Goal: Find specific page/section: Find specific page/section

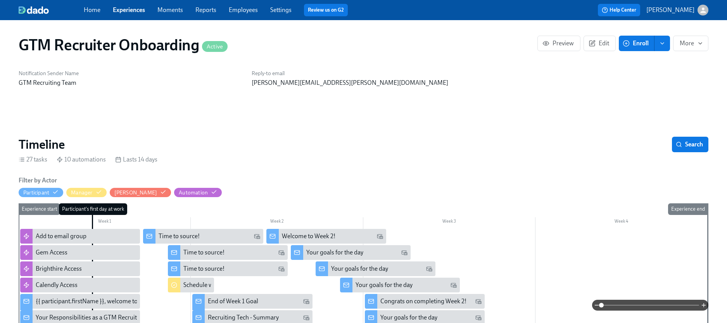
scroll to position [0, 652]
click at [308, 149] on div "Timeline Search" at bounding box center [364, 145] width 690 height 16
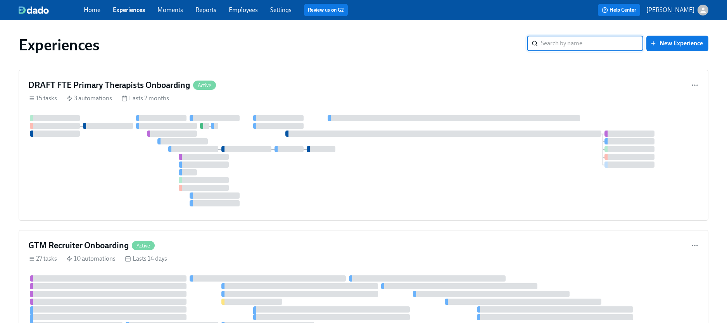
click at [577, 41] on input "search" at bounding box center [592, 44] width 102 height 16
type input "corpo"
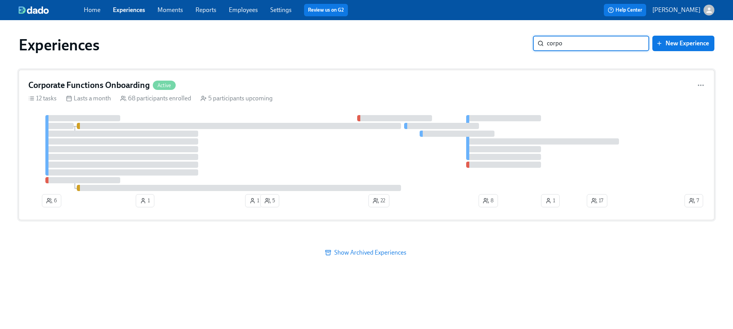
click at [266, 98] on div "5 participants upcoming" at bounding box center [236, 98] width 72 height 9
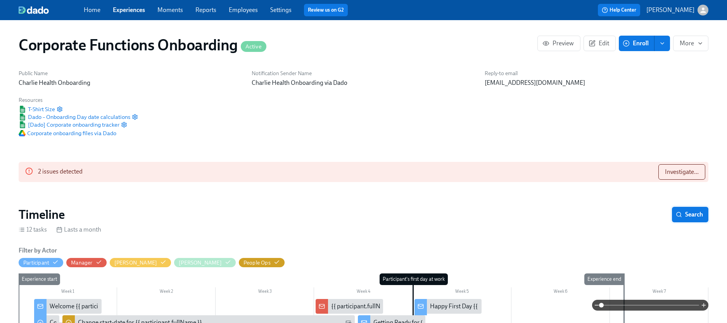
click at [699, 218] on span "Search" at bounding box center [690, 215] width 26 height 8
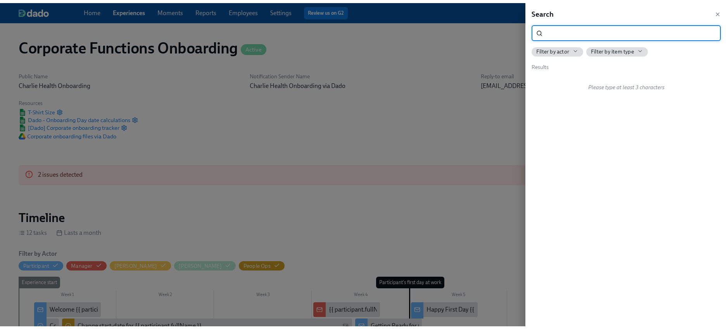
scroll to position [0, 4039]
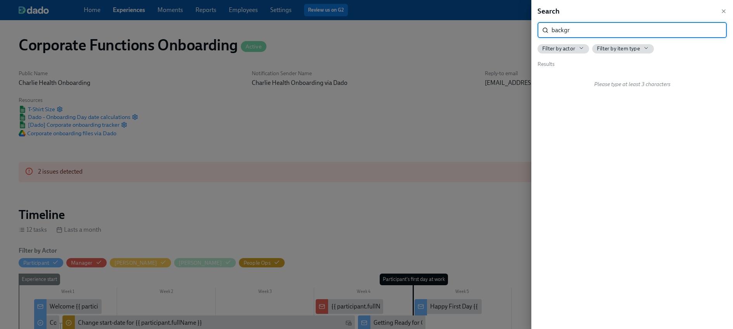
type input "backgr"
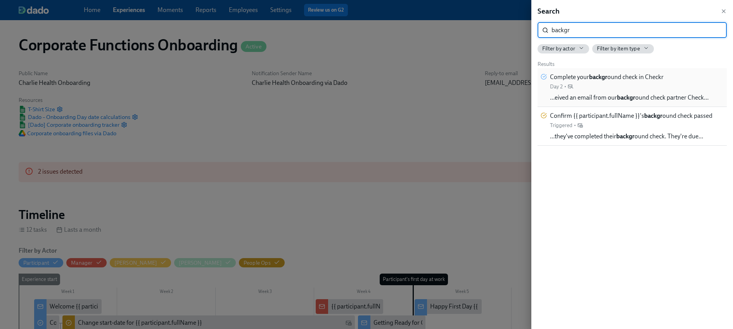
click at [633, 86] on div "Complete your backgr ound check in Checkr Day 2 •" at bounding box center [607, 81] width 114 height 17
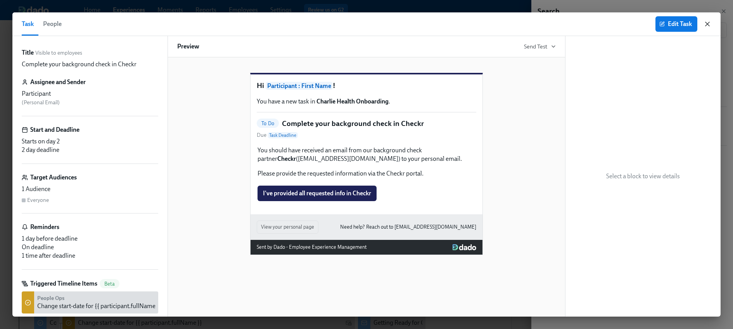
click at [707, 24] on icon "button" at bounding box center [707, 24] width 4 height 4
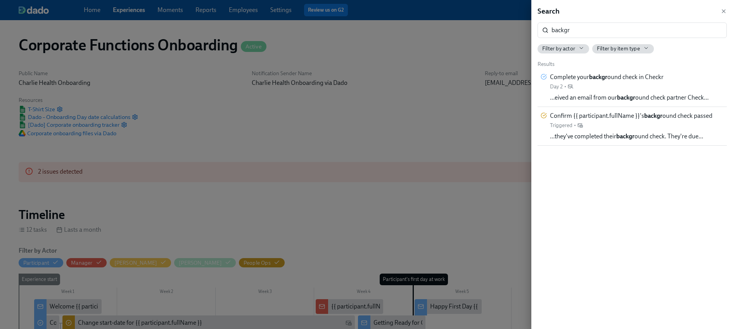
click at [211, 44] on div at bounding box center [366, 164] width 733 height 329
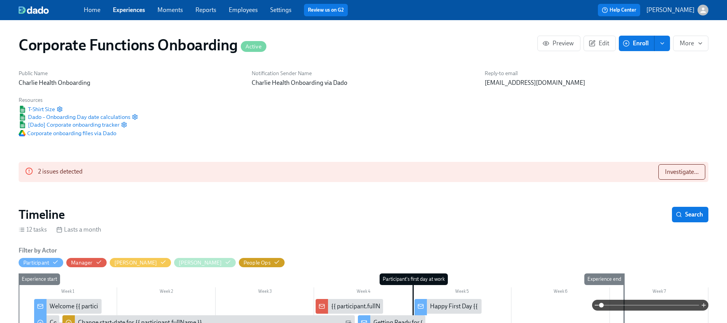
click at [128, 10] on link "Experiences" at bounding box center [129, 9] width 32 height 7
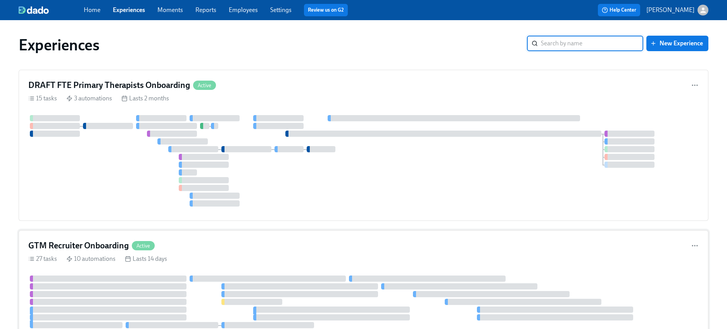
click at [576, 47] on input "search" at bounding box center [592, 44] width 102 height 16
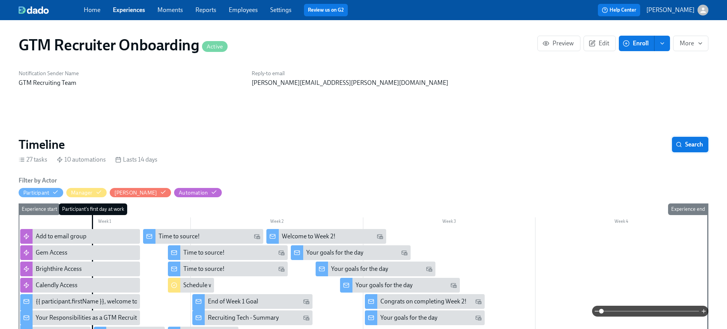
click at [682, 147] on span "Search" at bounding box center [690, 145] width 26 height 8
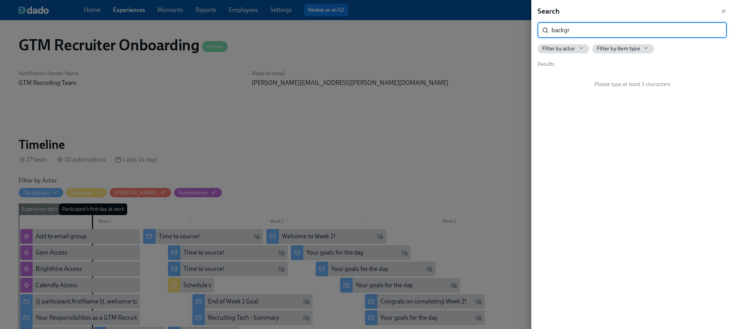
type input "backgr"
click at [412, 81] on div at bounding box center [366, 164] width 733 height 329
